Goal: Check status: Check status

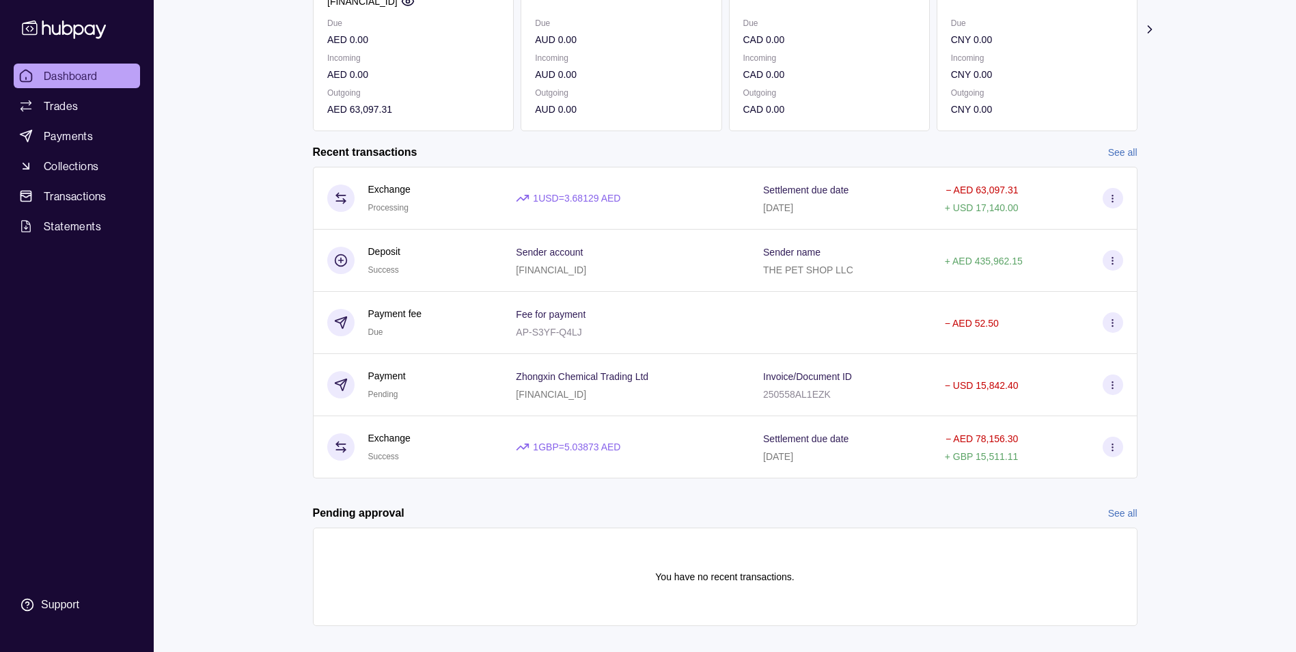
scroll to position [223, 0]
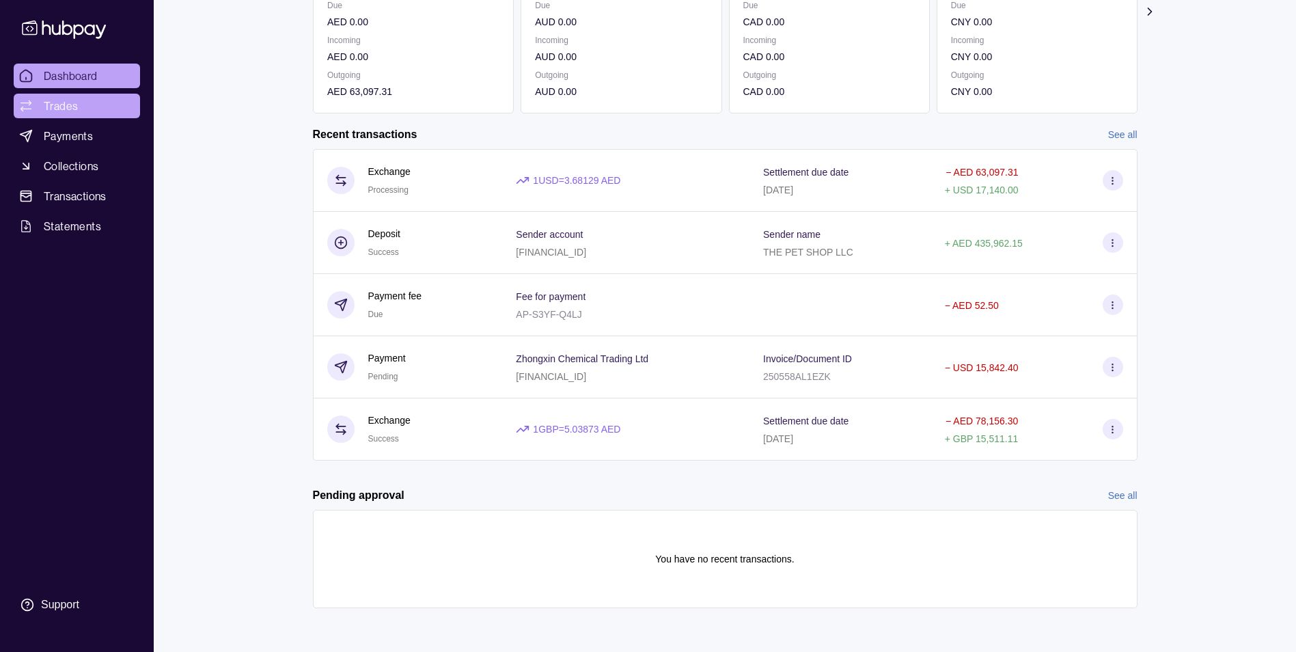
click at [83, 101] on link "Trades" at bounding box center [77, 106] width 126 height 25
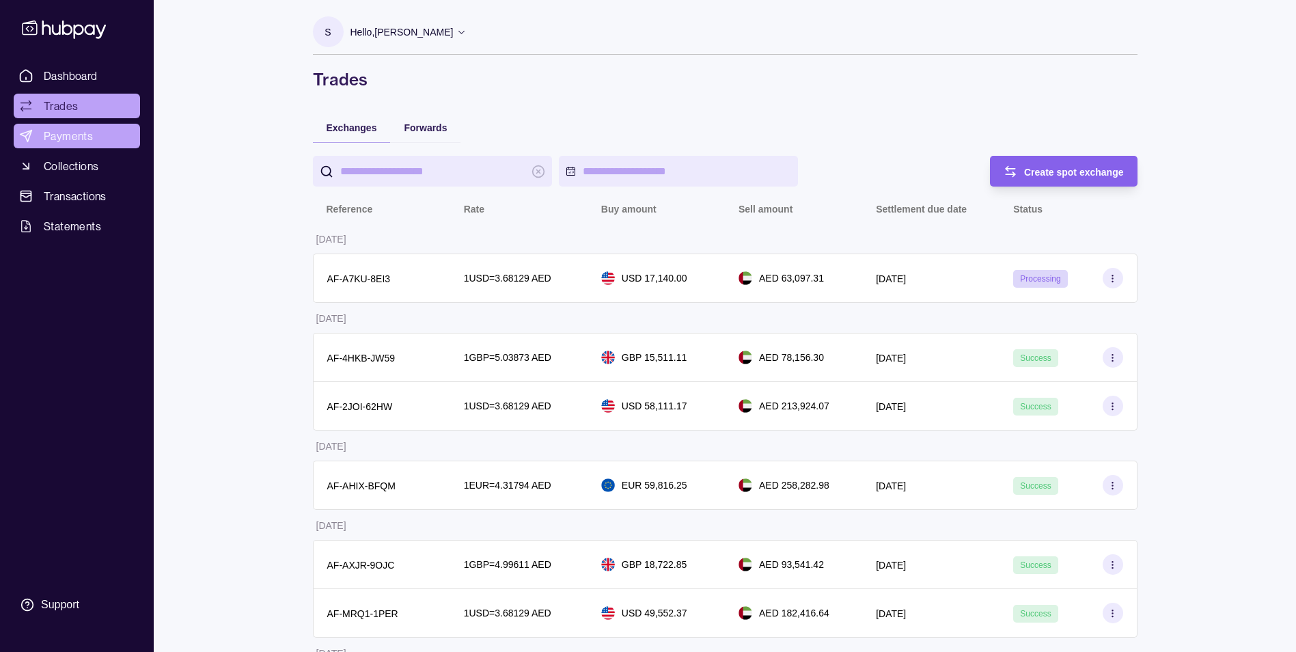
click at [84, 137] on span "Payments" at bounding box center [68, 136] width 49 height 16
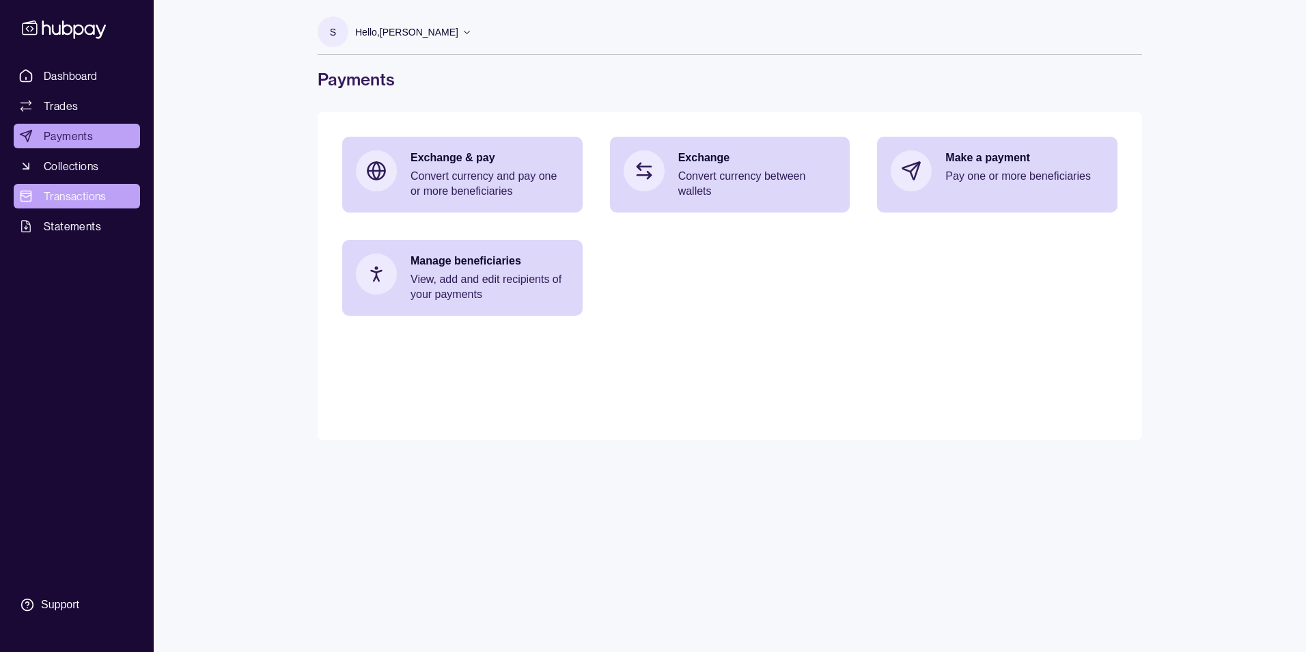
click at [70, 194] on span "Transactions" at bounding box center [75, 196] width 63 height 16
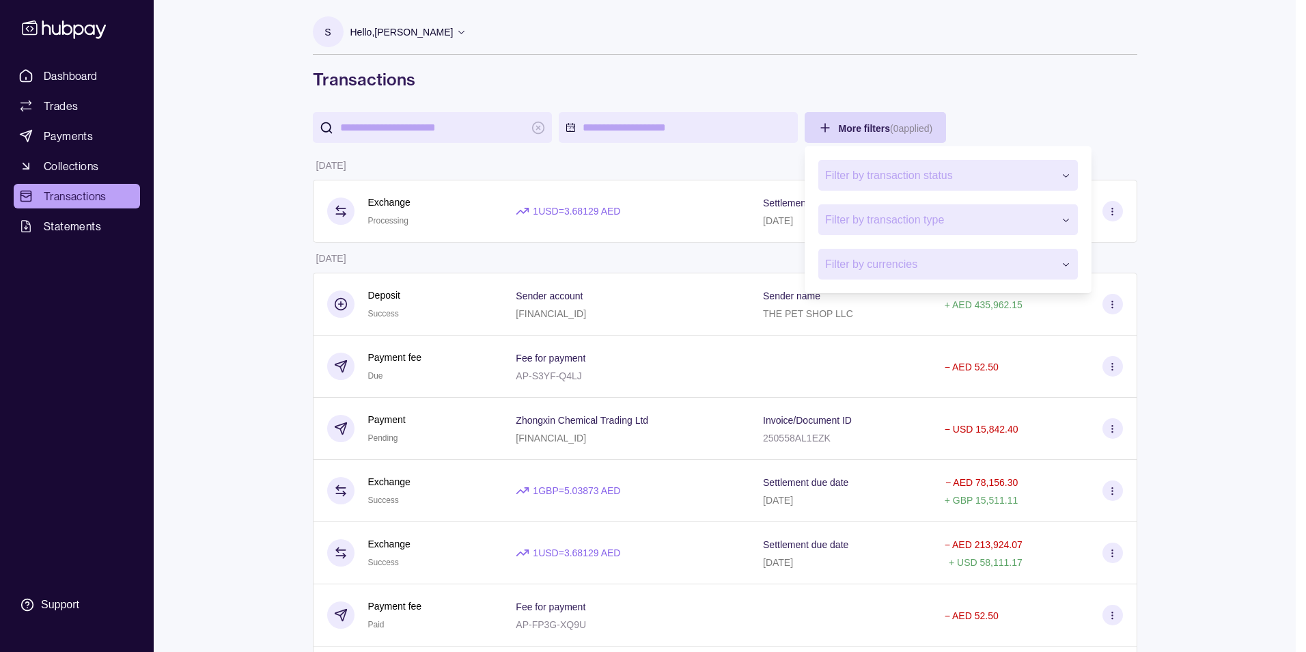
click at [894, 169] on span "Filter by transaction status" at bounding box center [939, 175] width 229 height 16
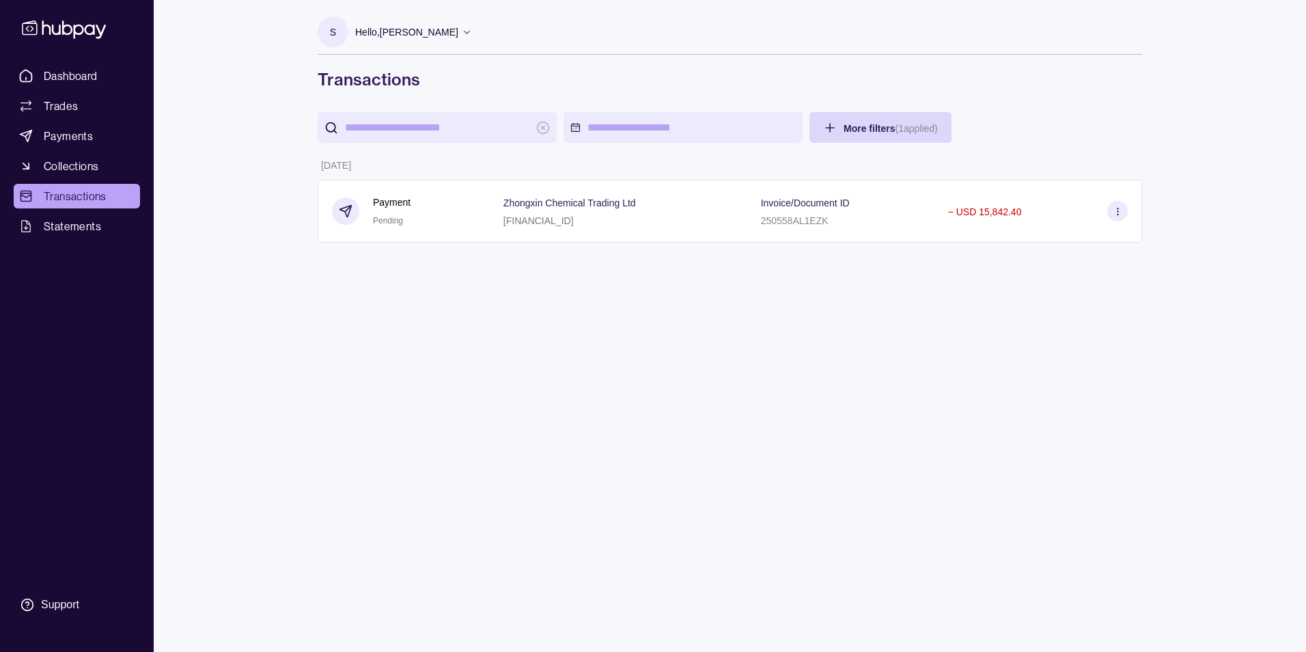
click at [1181, 111] on html "Dashboard Trades Payments Collections Transactions Statements Support S Hello, …" at bounding box center [653, 326] width 1306 height 652
click at [1058, 365] on div "S Hello, [PERSON_NAME] THE PET SHOP LLC Account Terms and conditions Privacy po…" at bounding box center [729, 326] width 879 height 652
click at [849, 118] on html "Dashboard Trades Payments Collections Transactions Statements Support S Hello, …" at bounding box center [653, 326] width 1306 height 652
click at [748, 404] on html "Dashboard Trades Payments Collections Transactions Statements Support S Hello, …" at bounding box center [653, 326] width 1306 height 652
